Goal: Transaction & Acquisition: Obtain resource

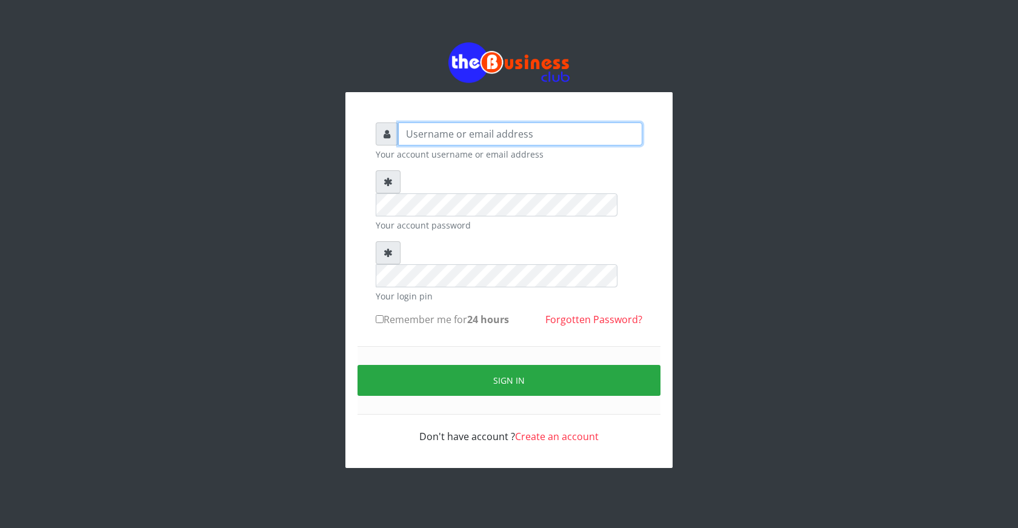
type input "ogooluwaireoluwa@gmail.com"
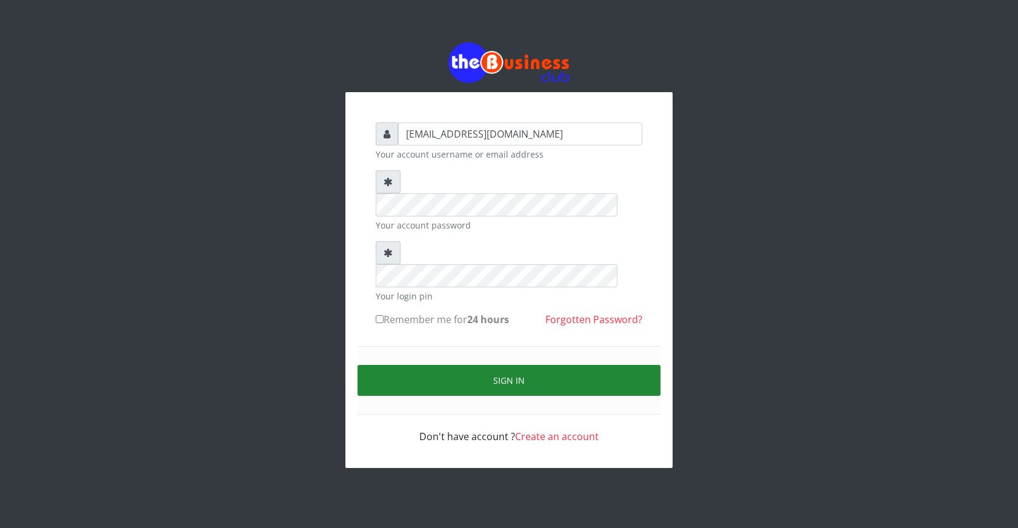
click at [499, 365] on button "Sign in" at bounding box center [509, 380] width 303 height 31
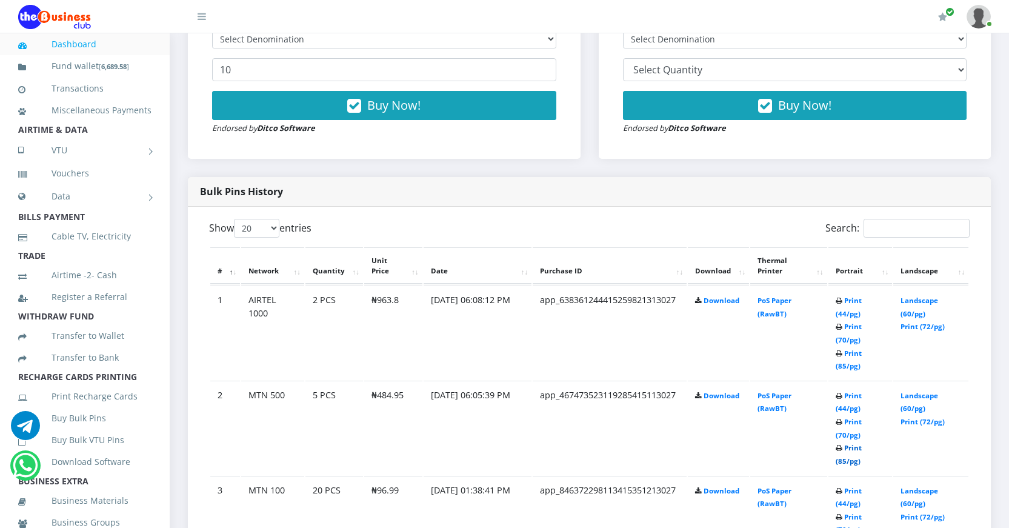
click at [842, 458] on link "Print (85/pg)" at bounding box center [849, 454] width 26 height 22
click at [841, 365] on link "Print (85/pg)" at bounding box center [849, 359] width 26 height 22
click at [70, 187] on link "Vouchers" at bounding box center [84, 173] width 133 height 28
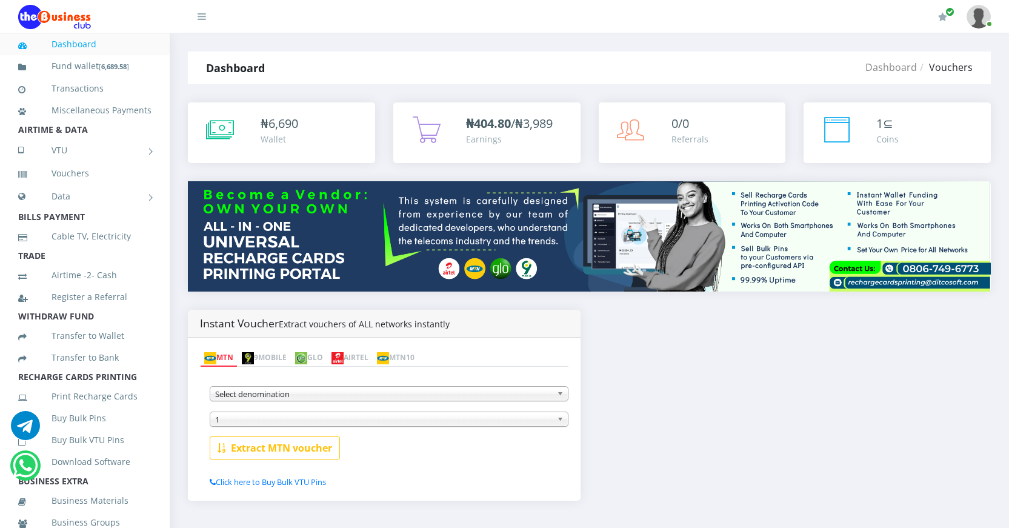
click at [344, 353] on img at bounding box center [337, 358] width 12 height 12
click at [335, 393] on span "Select denomination" at bounding box center [383, 394] width 337 height 15
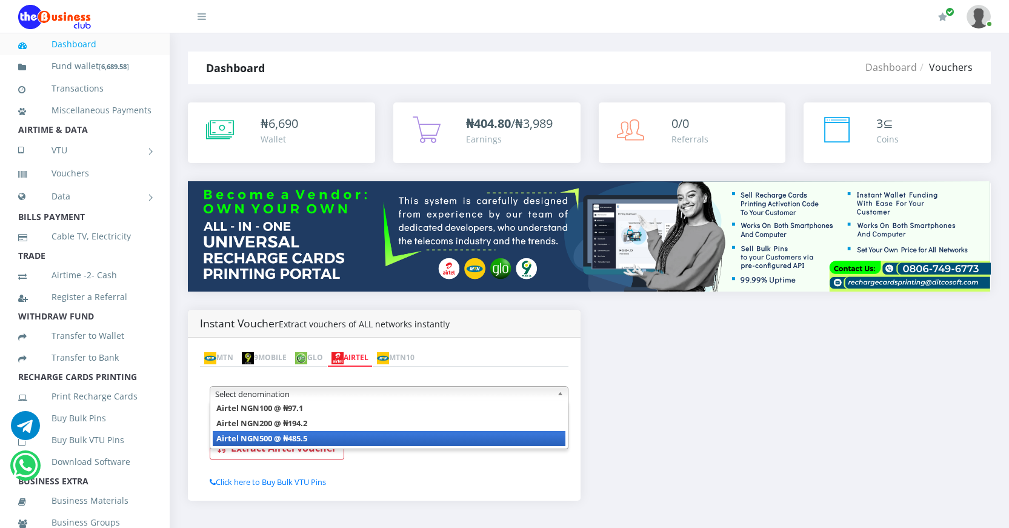
click at [302, 436] on b "Airtel NGN500 @ ₦485.5" at bounding box center [261, 438] width 91 height 11
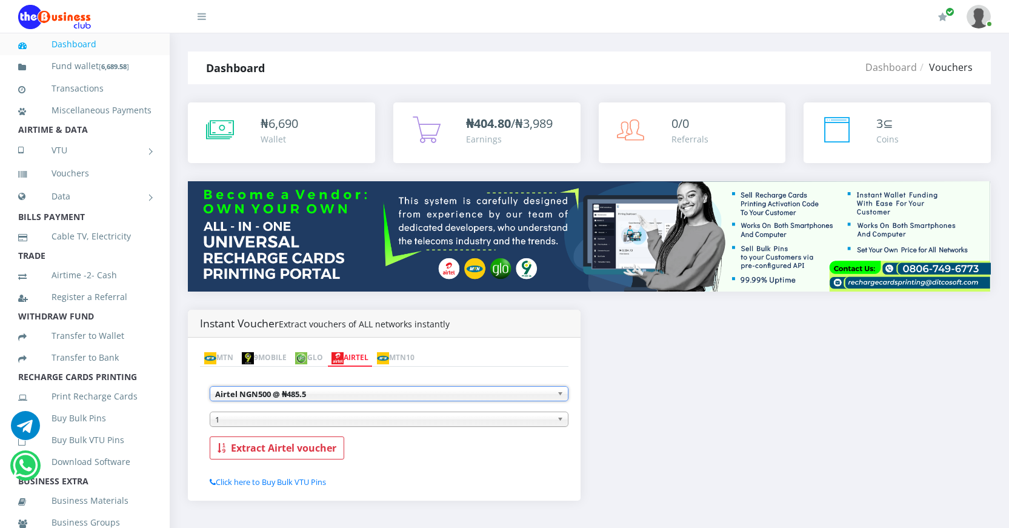
click at [382, 421] on span "1" at bounding box center [383, 419] width 337 height 15
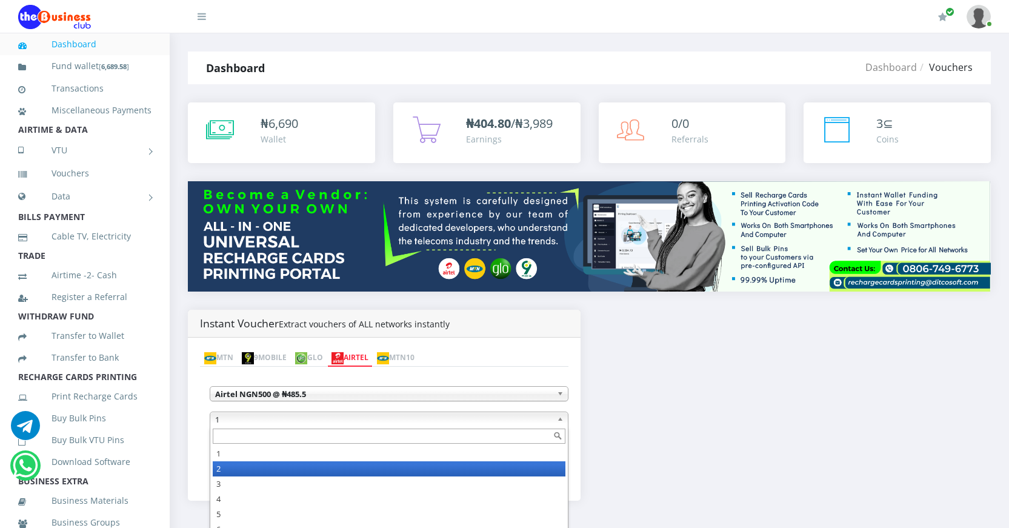
click at [239, 468] on li "2" at bounding box center [389, 468] width 353 height 15
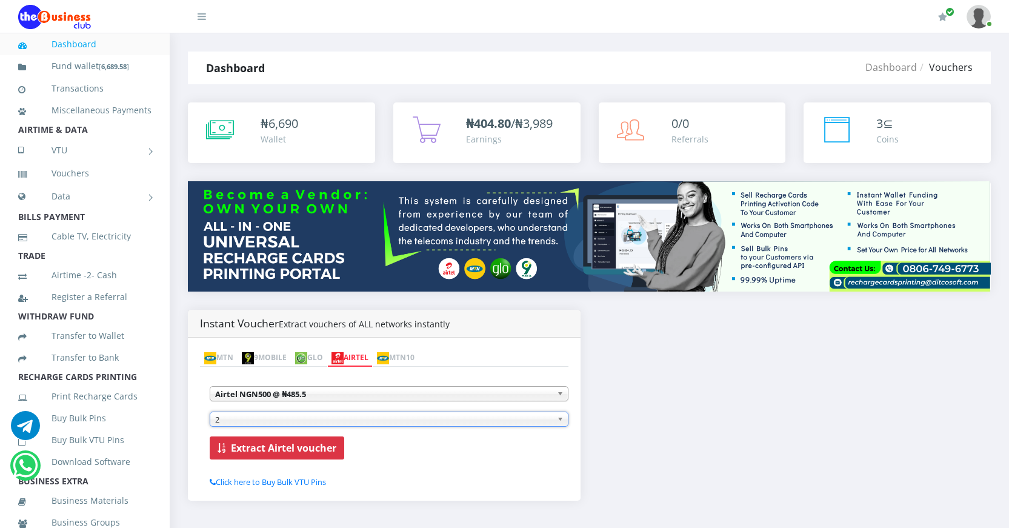
click at [298, 447] on b "Extract Airtel voucher" at bounding box center [283, 447] width 105 height 13
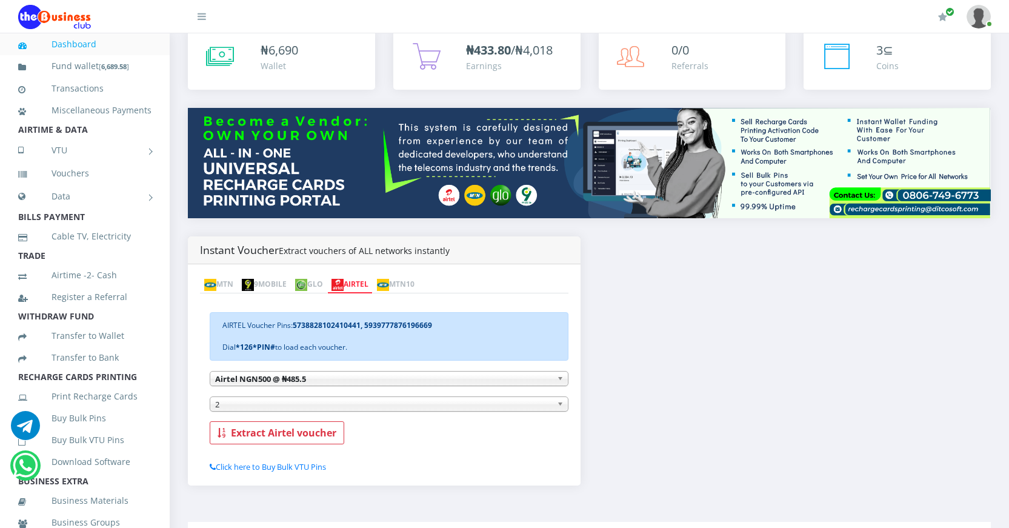
scroll to position [121, 0]
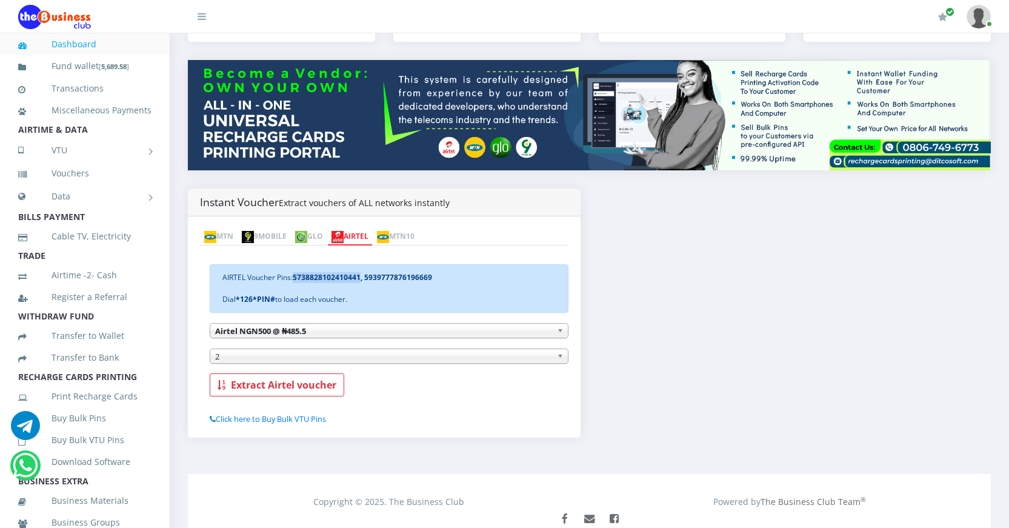
drag, startPoint x: 295, startPoint y: 276, endPoint x: 361, endPoint y: 280, distance: 66.2
click at [361, 280] on b "5738828102410441, 5939777876196669" at bounding box center [362, 277] width 139 height 10
copy b "5738828102410441"
drag, startPoint x: 435, startPoint y: 275, endPoint x: 366, endPoint y: 276, distance: 69.1
click at [366, 276] on div "AIRTEL Voucher Pins: 5738828102410441, 5939777876196669 Dial *126*PIN# to load …" at bounding box center [389, 288] width 359 height 48
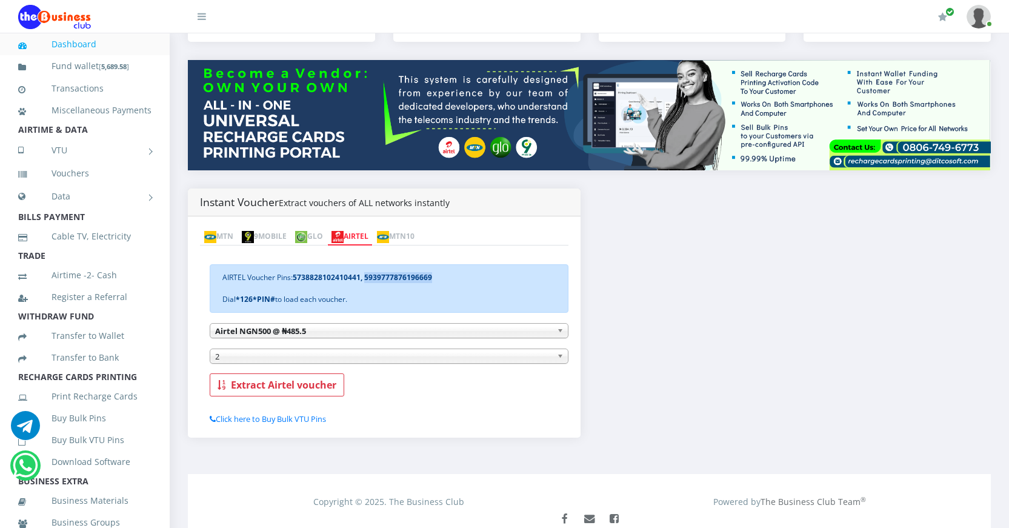
copy b "5939777876196669"
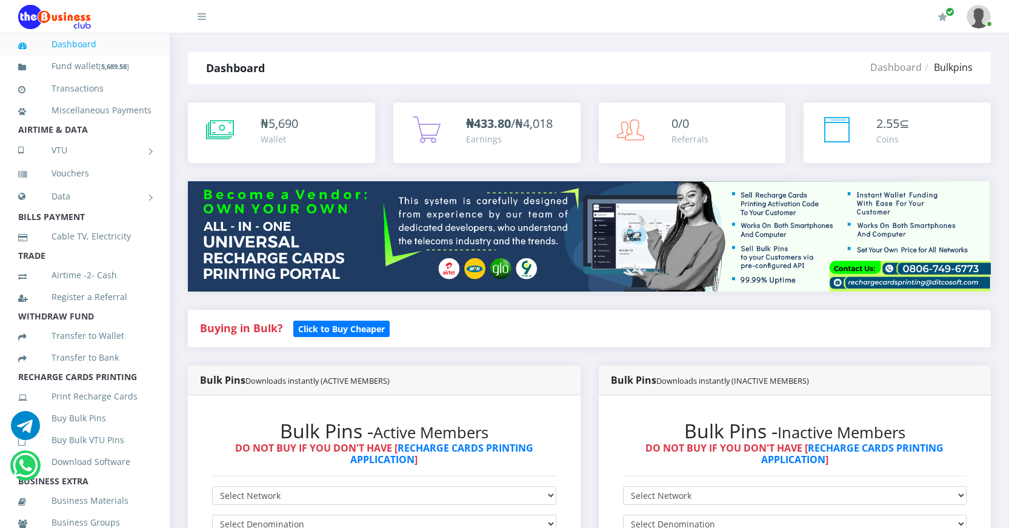
scroll to position [485, 0]
